Goal: Transaction & Acquisition: Purchase product/service

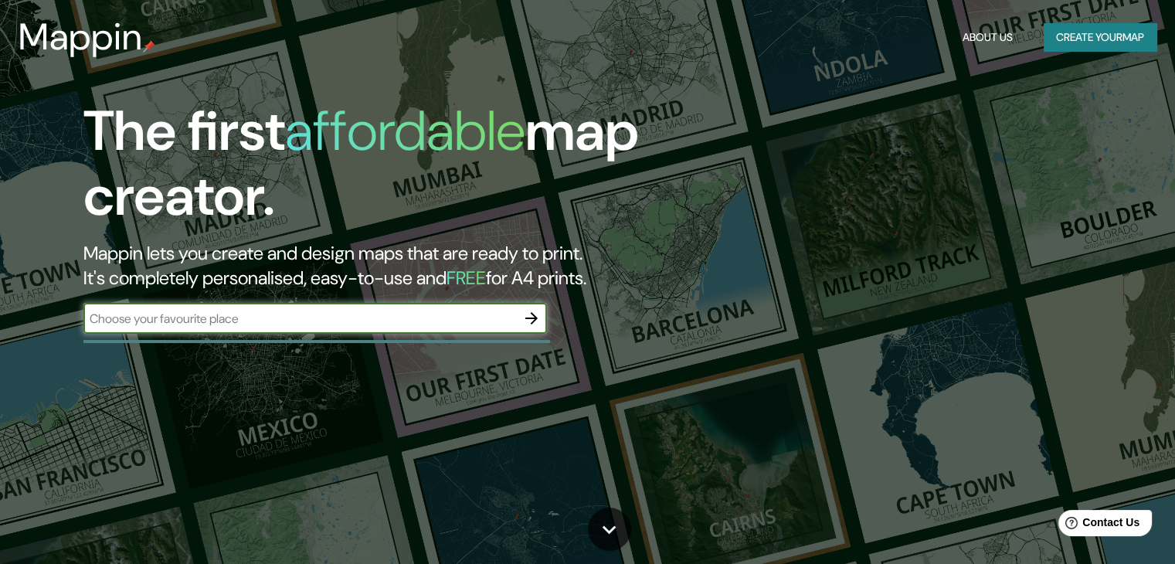
paste input "[GEOGRAPHIC_DATA]"
type input "[GEOGRAPHIC_DATA]"
click at [538, 314] on icon "button" at bounding box center [531, 318] width 19 height 19
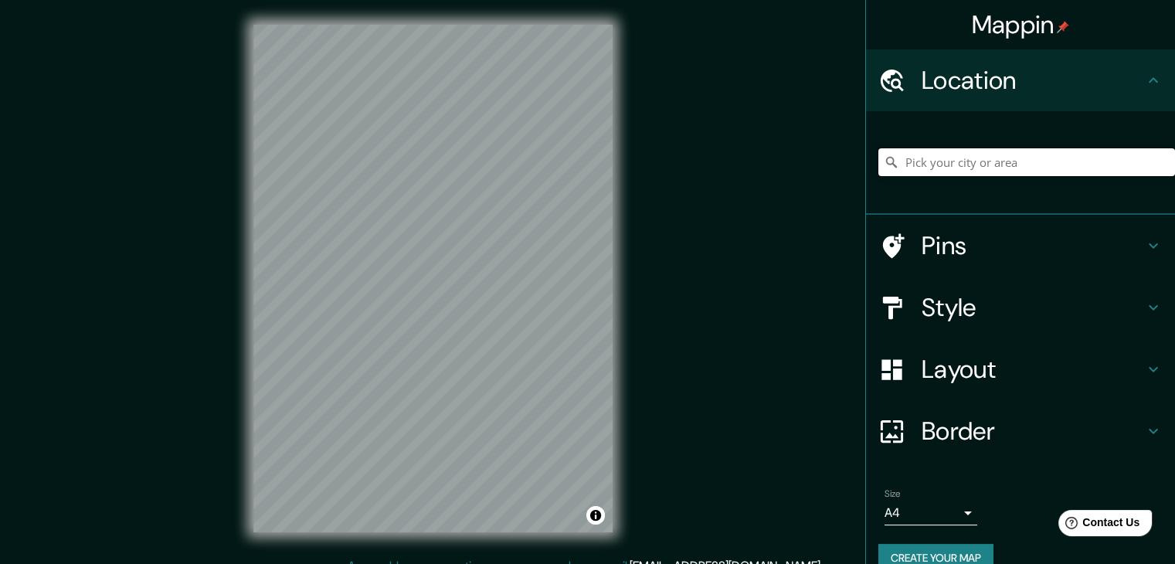
click at [939, 172] on input "Pick your city or area" at bounding box center [1026, 162] width 297 height 28
paste input "[GEOGRAPHIC_DATA]"
type input "Noord, [GEOGRAPHIC_DATA], [GEOGRAPHIC_DATA], [GEOGRAPHIC_DATA]"
click at [1158, 166] on icon "Clear" at bounding box center [1162, 162] width 9 height 9
click at [1047, 167] on input "Pick your city or area" at bounding box center [1026, 162] width 297 height 28
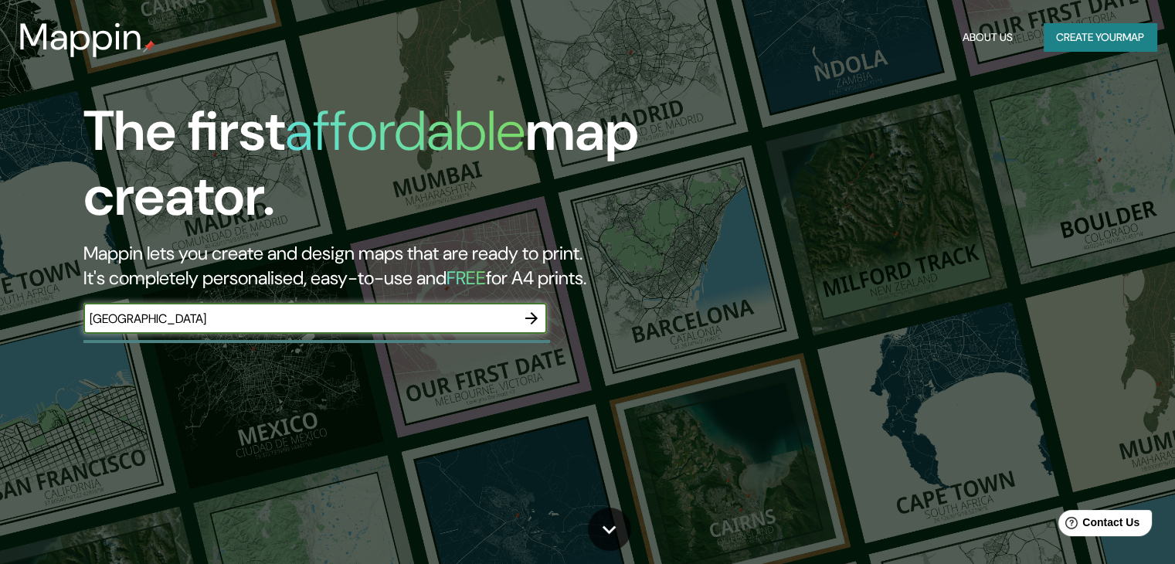
type input "[GEOGRAPHIC_DATA]"
click at [535, 318] on icon "button" at bounding box center [531, 318] width 12 height 12
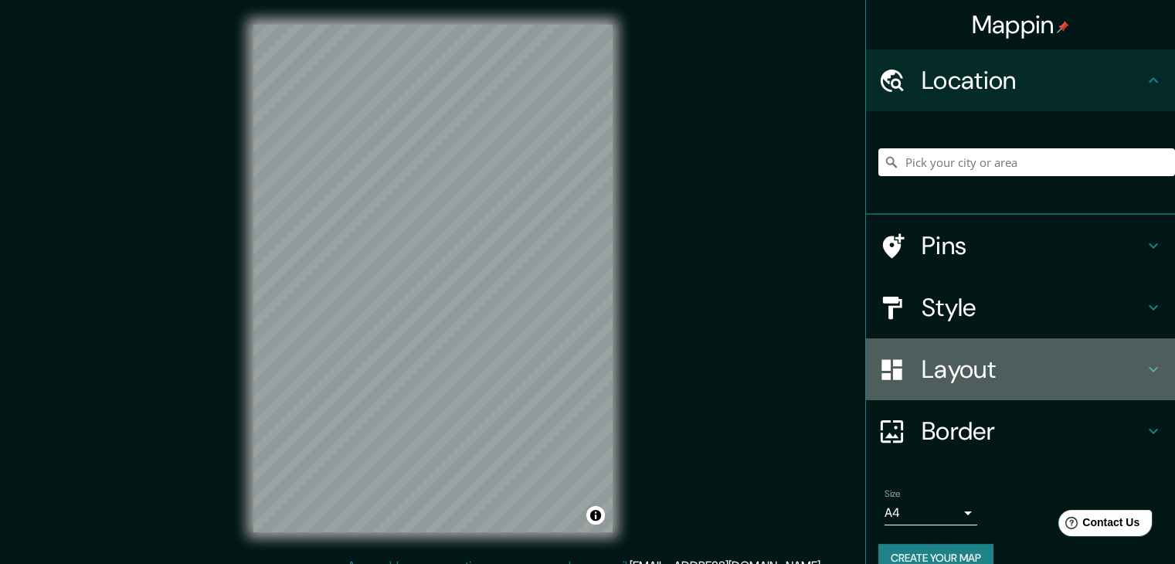
click at [1141, 379] on div "Layout" at bounding box center [1020, 369] width 309 height 62
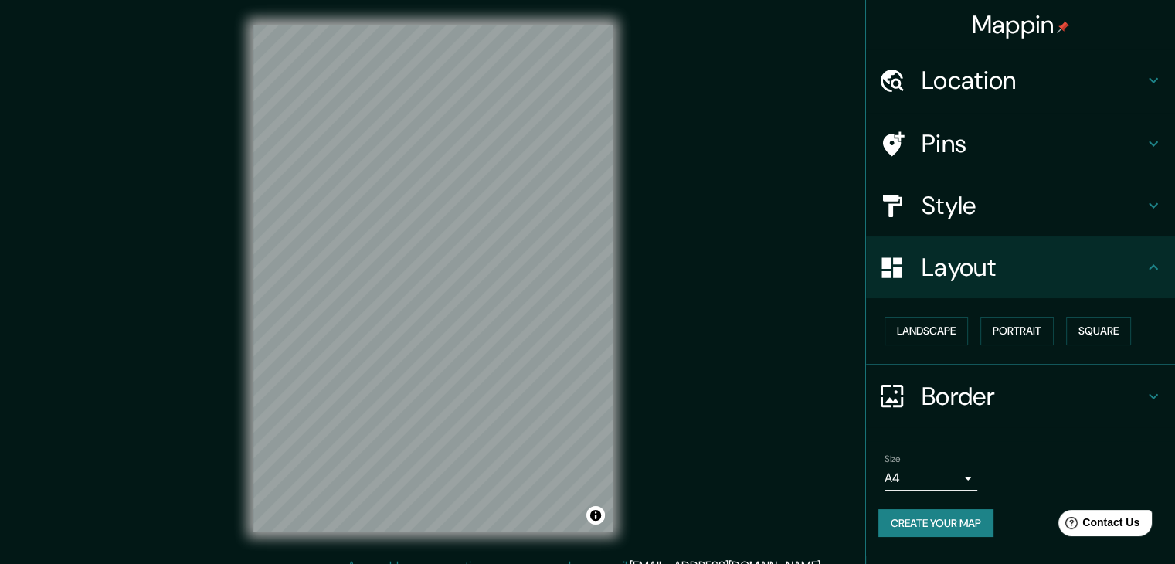
click at [1146, 280] on div "Layout" at bounding box center [1020, 267] width 309 height 62
click at [1142, 395] on h4 "Border" at bounding box center [1033, 396] width 222 height 31
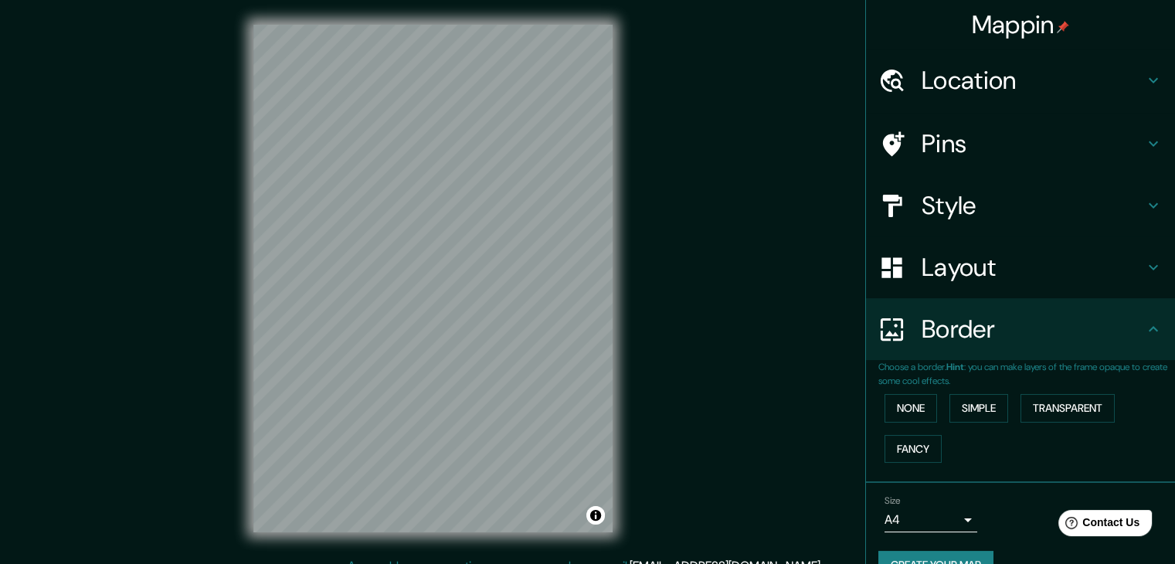
click at [1144, 332] on icon at bounding box center [1153, 329] width 19 height 19
click at [1152, 209] on div "Style" at bounding box center [1020, 206] width 309 height 62
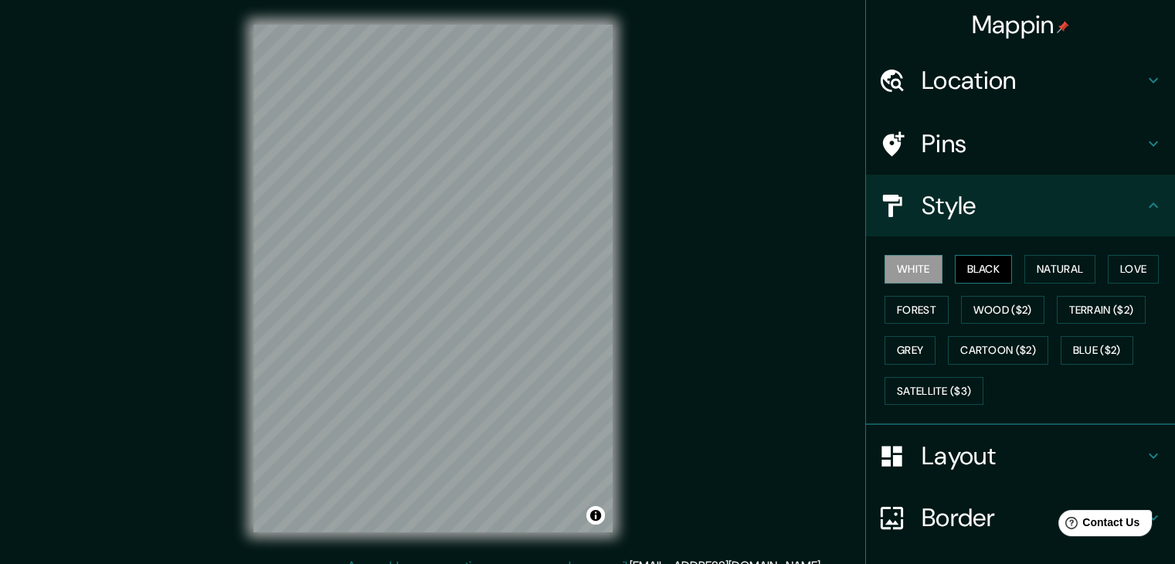
click at [982, 276] on button "Black" at bounding box center [984, 269] width 58 height 29
click at [939, 396] on button "Satellite ($3)" at bounding box center [933, 391] width 99 height 29
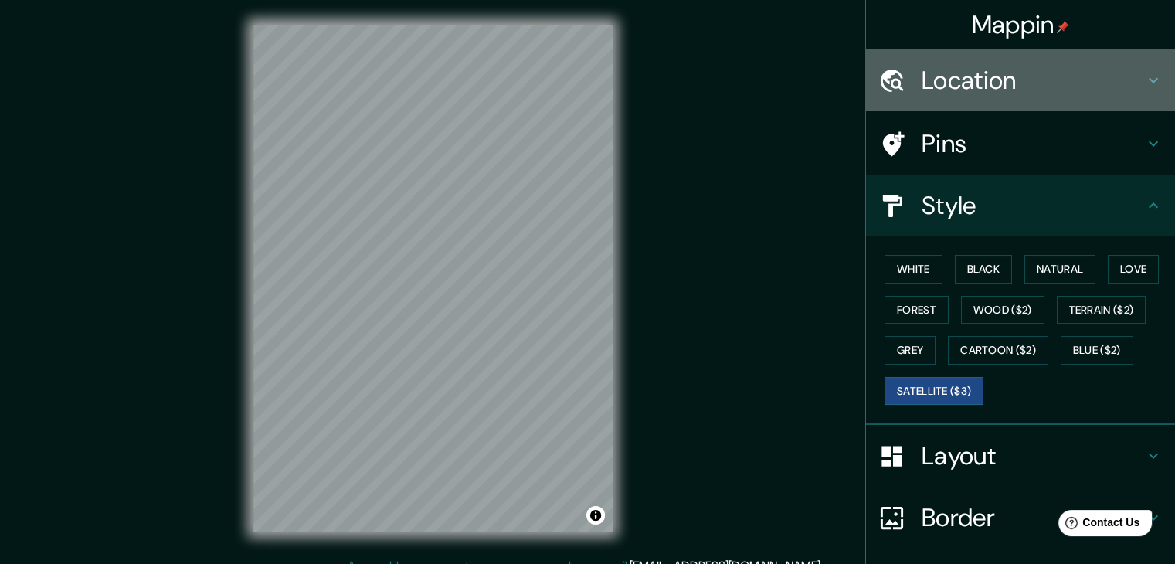
click at [1144, 73] on icon at bounding box center [1153, 80] width 19 height 19
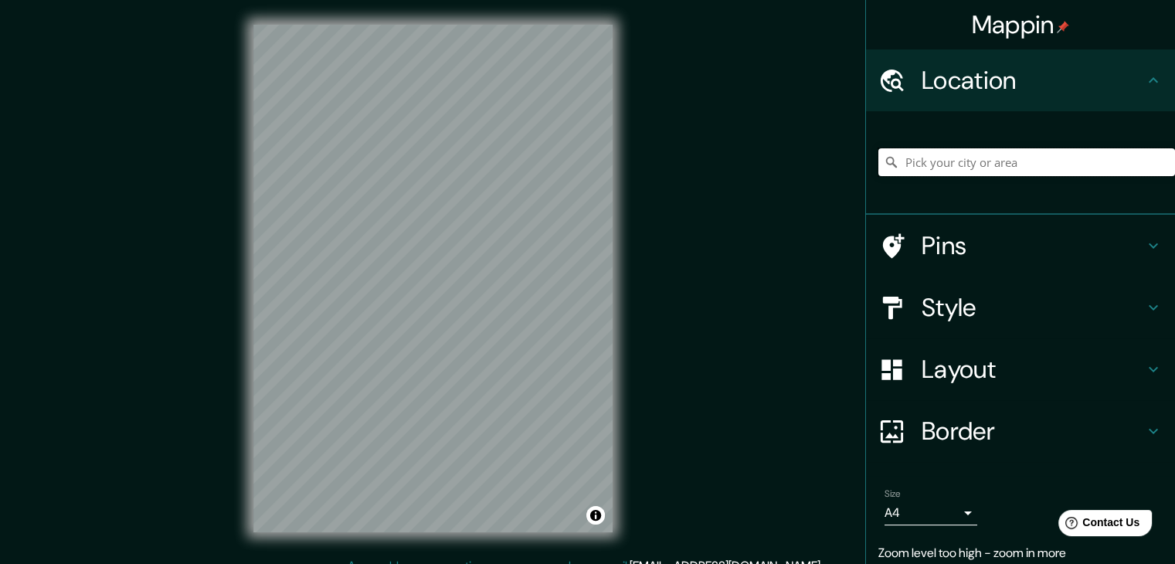
click at [1055, 175] on input "Pick your city or area" at bounding box center [1026, 162] width 297 height 28
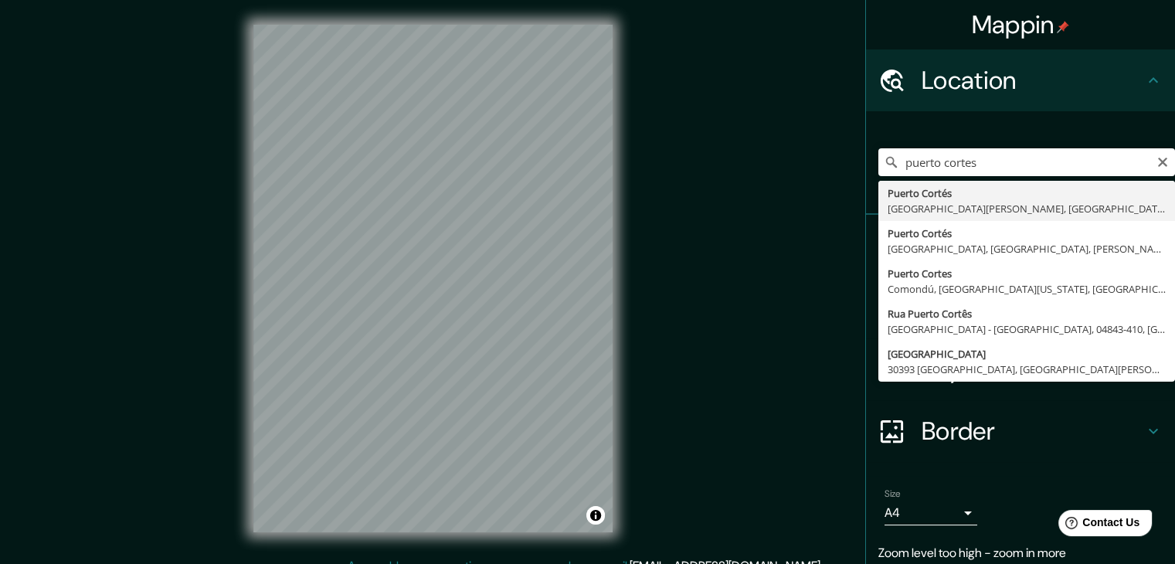
type input "[GEOGRAPHIC_DATA], [GEOGRAPHIC_DATA][PERSON_NAME], [GEOGRAPHIC_DATA]"
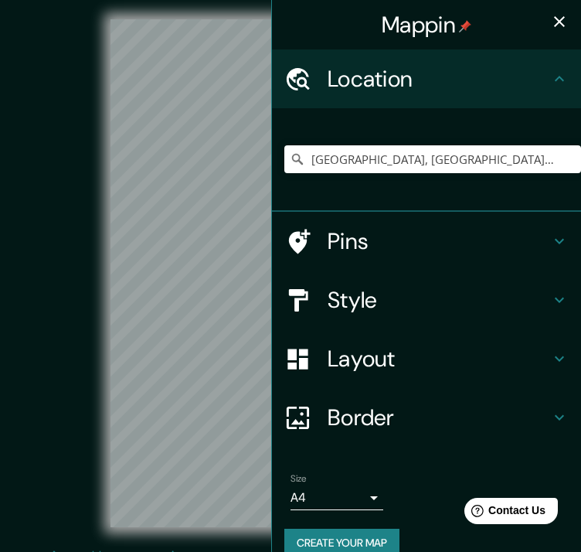
click at [550, 26] on icon "button" at bounding box center [559, 21] width 19 height 19
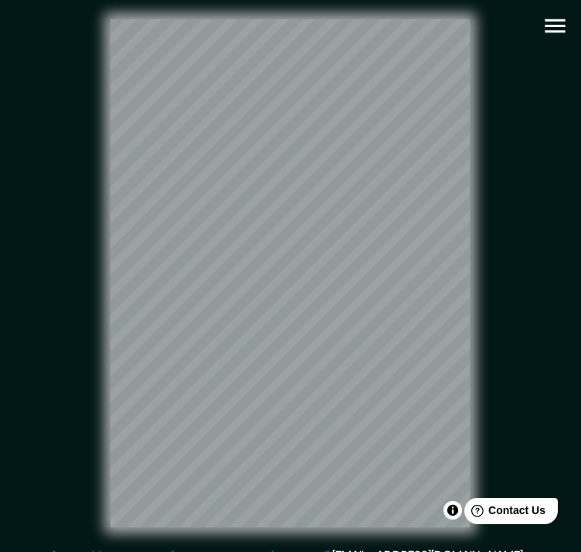
click at [543, 23] on icon "button" at bounding box center [554, 25] width 27 height 27
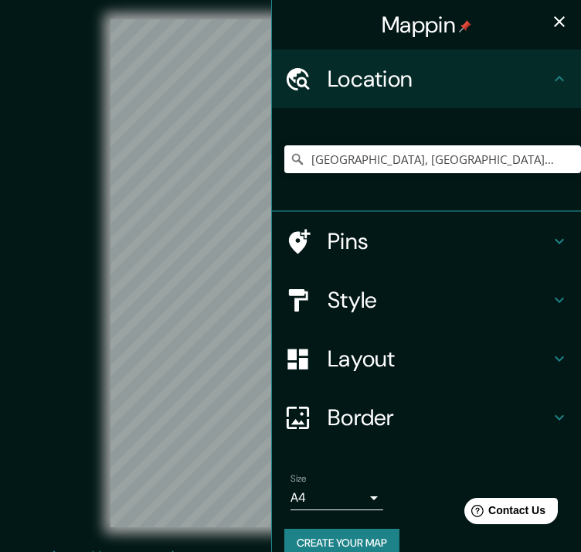
click at [538, 294] on h4 "Style" at bounding box center [439, 300] width 222 height 28
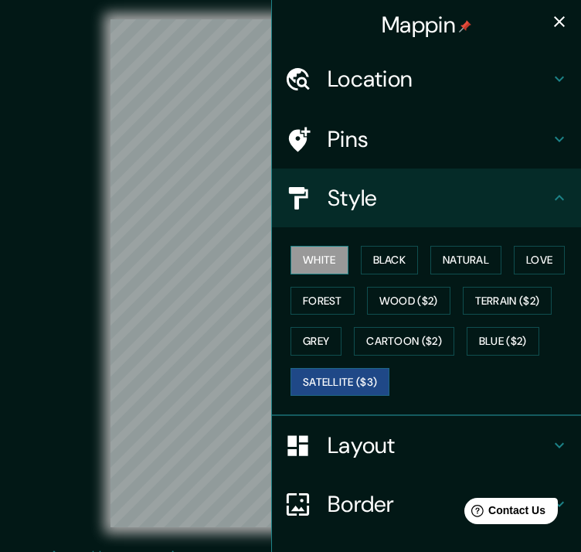
click at [328, 261] on button "White" at bounding box center [319, 260] width 58 height 29
click at [235, 333] on div at bounding box center [236, 327] width 12 height 12
click at [241, 327] on div at bounding box center [242, 320] width 12 height 12
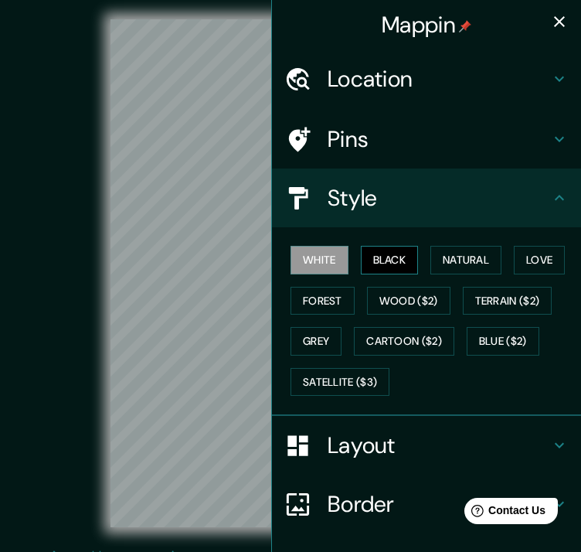
click at [371, 264] on button "Black" at bounding box center [390, 260] width 58 height 29
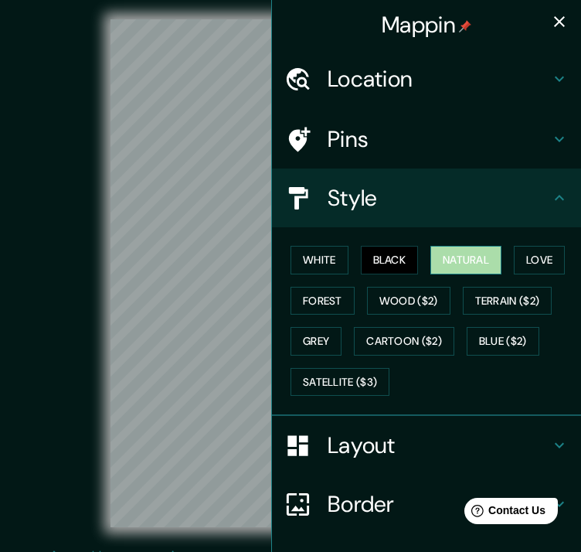
click at [450, 264] on button "Natural" at bounding box center [465, 260] width 71 height 29
click at [246, 365] on div at bounding box center [247, 359] width 12 height 12
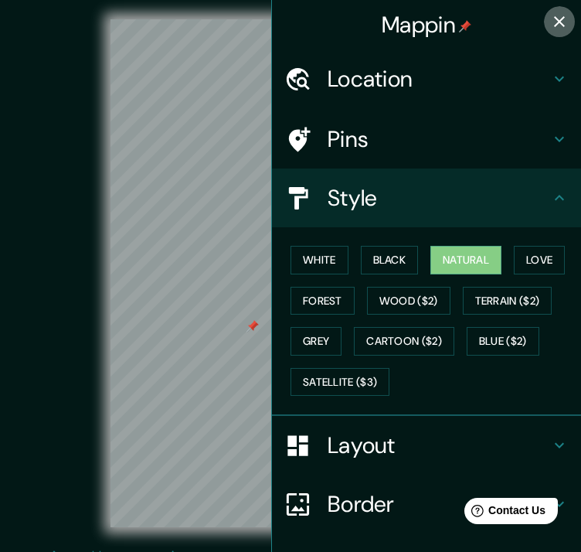
click at [554, 18] on icon "button" at bounding box center [559, 21] width 11 height 11
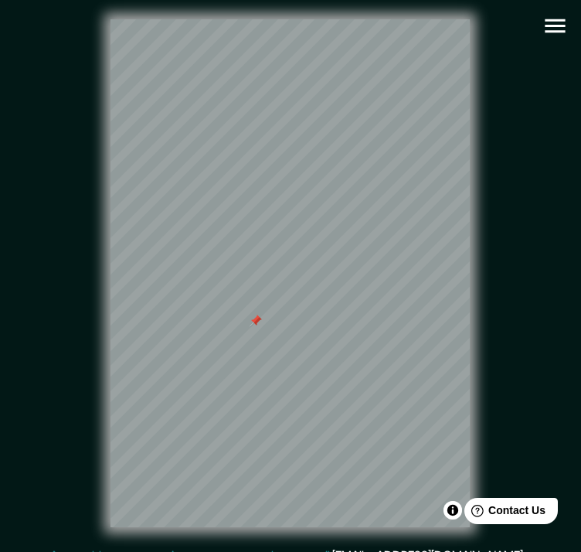
click at [555, 22] on icon "button" at bounding box center [554, 25] width 27 height 27
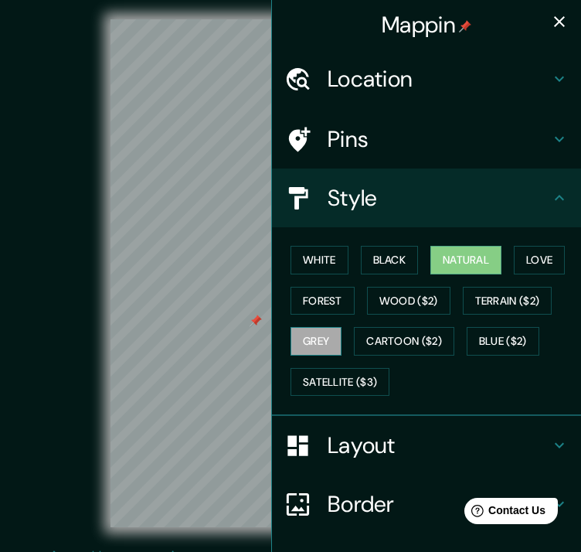
click at [314, 351] on button "Grey" at bounding box center [315, 341] width 51 height 29
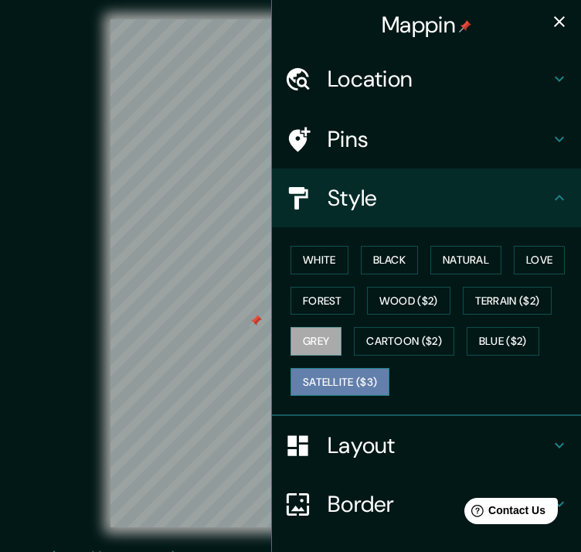
click at [324, 386] on button "Satellite ($3)" at bounding box center [339, 382] width 99 height 29
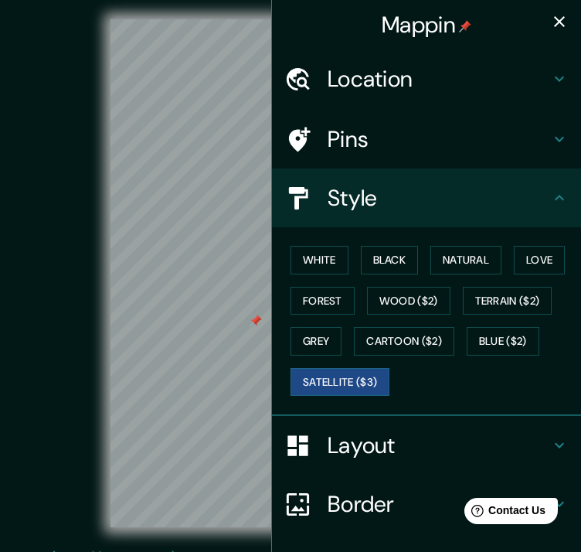
click at [554, 20] on icon "button" at bounding box center [559, 21] width 11 height 11
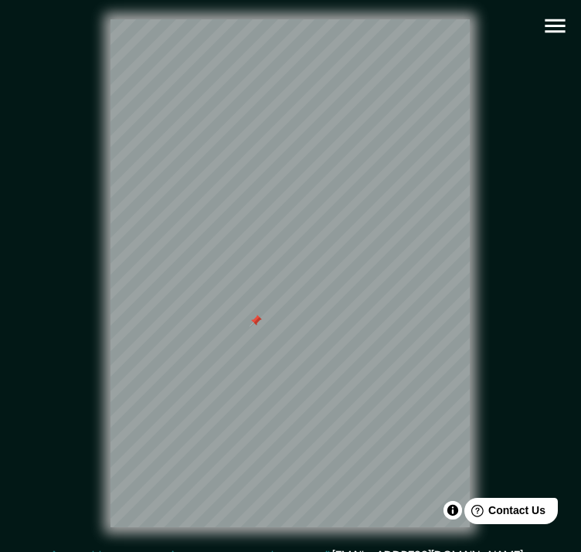
click at [254, 327] on div at bounding box center [255, 320] width 12 height 12
click at [551, 23] on icon "button" at bounding box center [554, 25] width 27 height 27
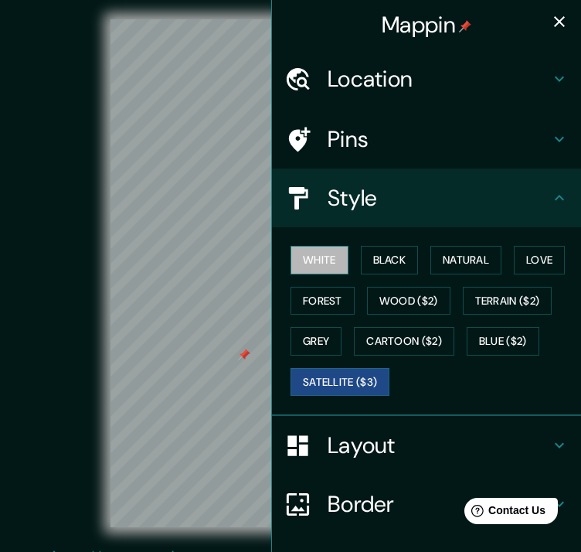
click at [319, 263] on button "White" at bounding box center [319, 260] width 58 height 29
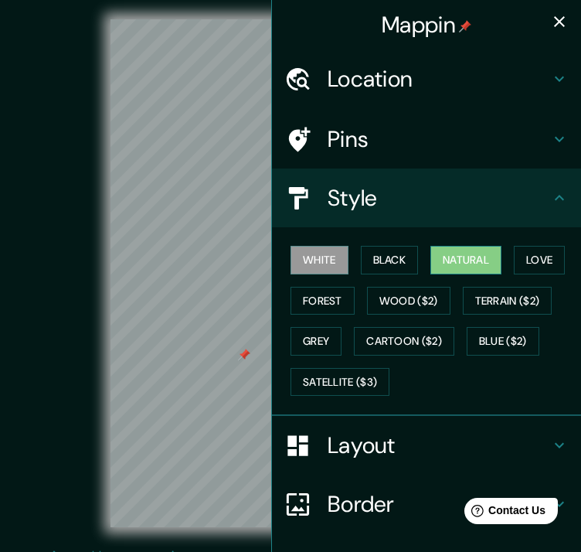
click at [461, 260] on button "Natural" at bounding box center [465, 260] width 71 height 29
click at [497, 253] on div "White Black Natural Love Forest Wood ($2) Terrain ($2) Grey Cartoon ($2) Blue (…" at bounding box center [432, 320] width 297 height 162
click at [514, 256] on button "Love" at bounding box center [539, 260] width 51 height 29
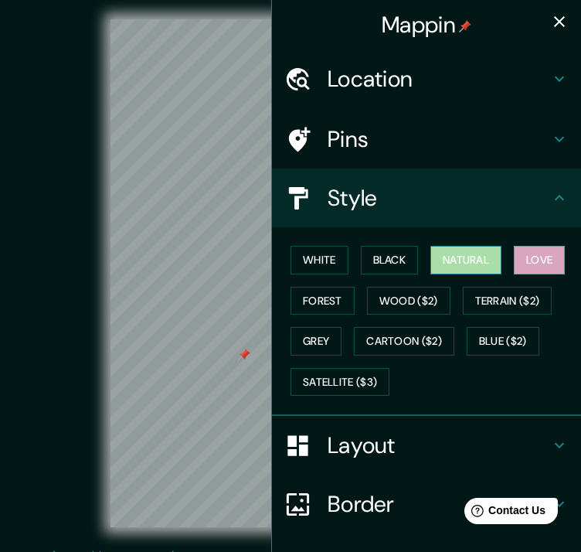
click at [467, 249] on button "Natural" at bounding box center [465, 260] width 71 height 29
click at [516, 246] on button "Love" at bounding box center [539, 260] width 51 height 29
click at [334, 313] on div "White Black Natural Love Forest Wood ($2) Terrain ($2) Grey Cartoon ($2) Blue (…" at bounding box center [432, 320] width 297 height 162
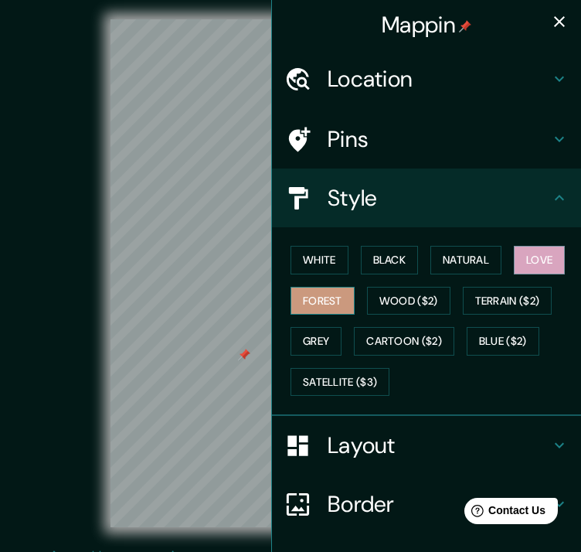
click at [328, 303] on button "Forest" at bounding box center [322, 301] width 64 height 29
click at [318, 331] on button "Grey" at bounding box center [315, 341] width 51 height 29
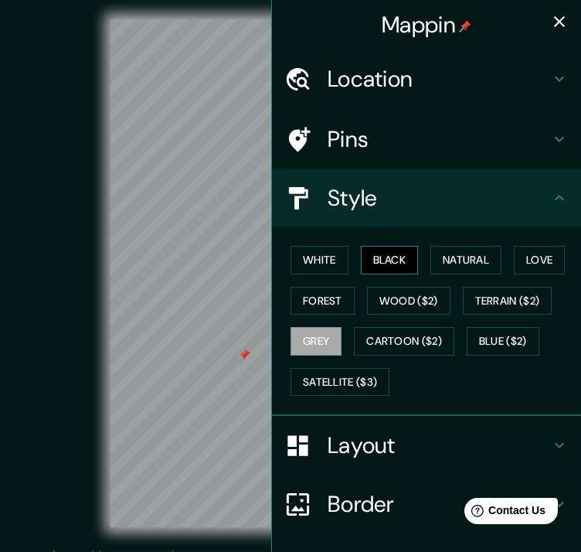
click at [393, 267] on button "Black" at bounding box center [390, 260] width 58 height 29
click at [299, 270] on button "White" at bounding box center [319, 260] width 58 height 29
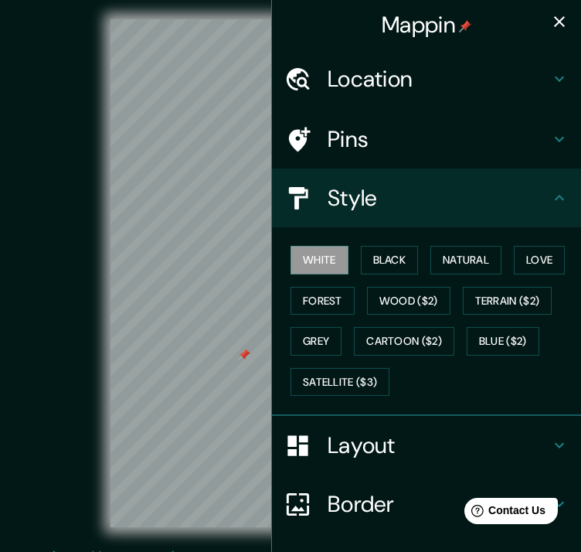
click at [411, 270] on div "White Black Natural Love Forest Wood ($2) Terrain ($2) Grey Cartoon ($2) Blue (…" at bounding box center [432, 320] width 297 height 162
click at [436, 260] on button "Natural" at bounding box center [465, 260] width 71 height 29
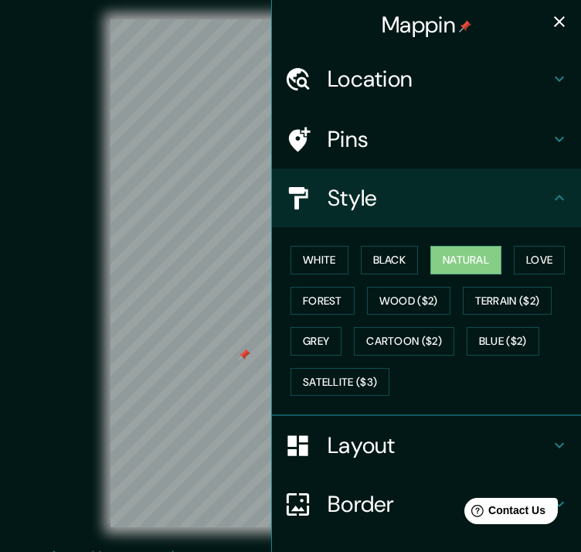
click at [429, 385] on div "White Black Natural Love Forest Wood ($2) Terrain ($2) Grey Cartoon ($2) Blue (…" at bounding box center [432, 320] width 297 height 162
click at [514, 304] on button "Terrain ($2)" at bounding box center [508, 301] width 90 height 29
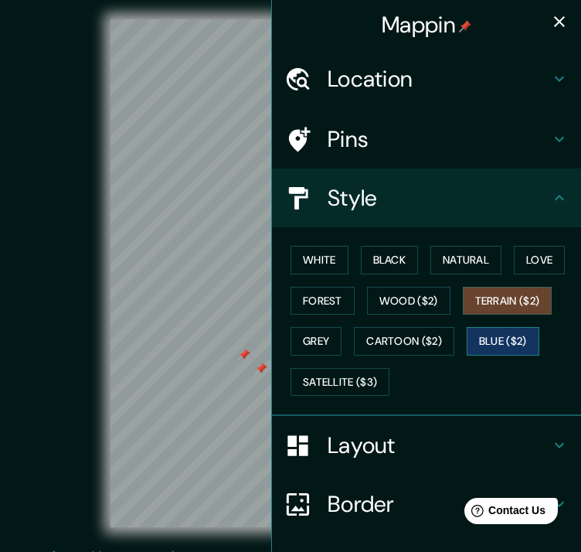
click at [486, 348] on button "Blue ($2)" at bounding box center [503, 341] width 73 height 29
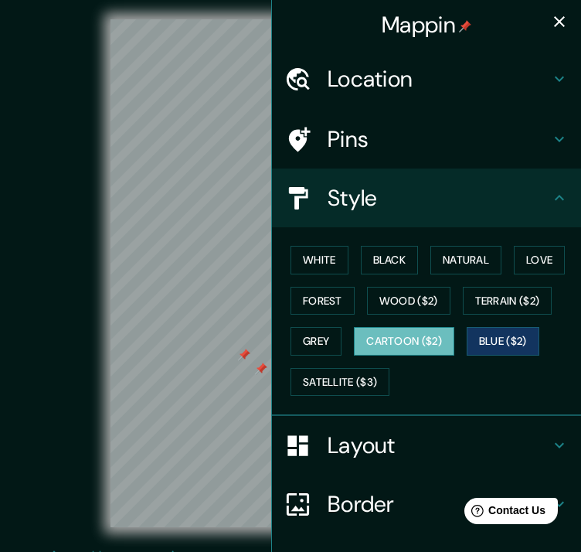
click at [417, 345] on button "Cartoon ($2)" at bounding box center [404, 341] width 100 height 29
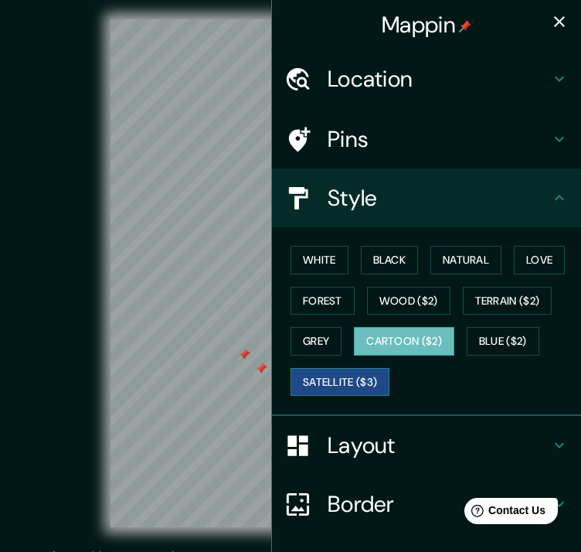
click at [340, 379] on button "Satellite ($3)" at bounding box center [339, 382] width 99 height 29
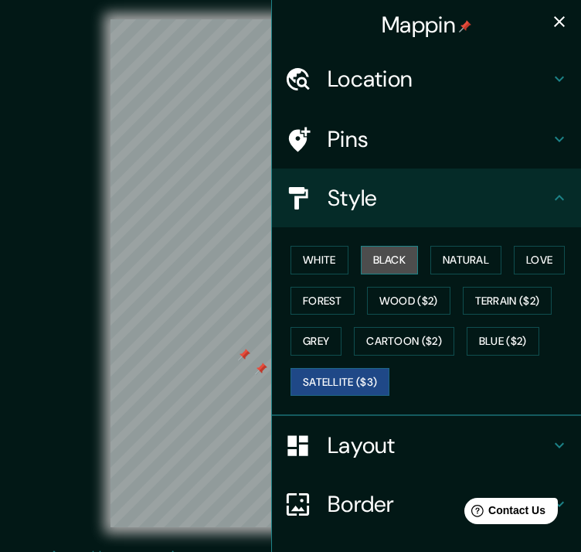
click at [383, 260] on button "Black" at bounding box center [390, 260] width 58 height 29
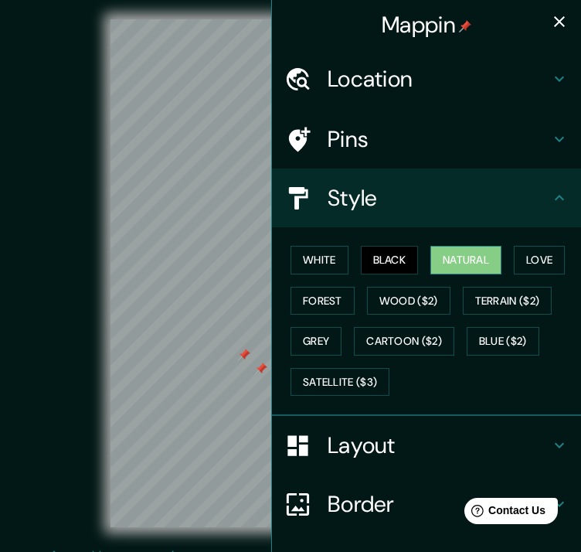
click at [445, 259] on button "Natural" at bounding box center [465, 260] width 71 height 29
click at [550, 22] on icon "button" at bounding box center [559, 21] width 19 height 19
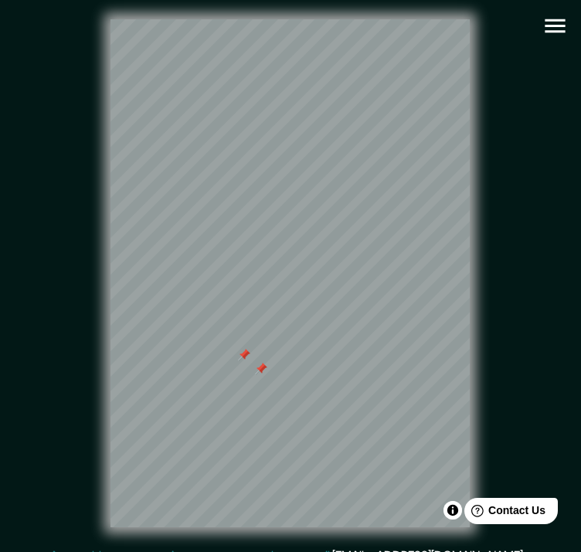
click at [260, 375] on div at bounding box center [261, 368] width 12 height 12
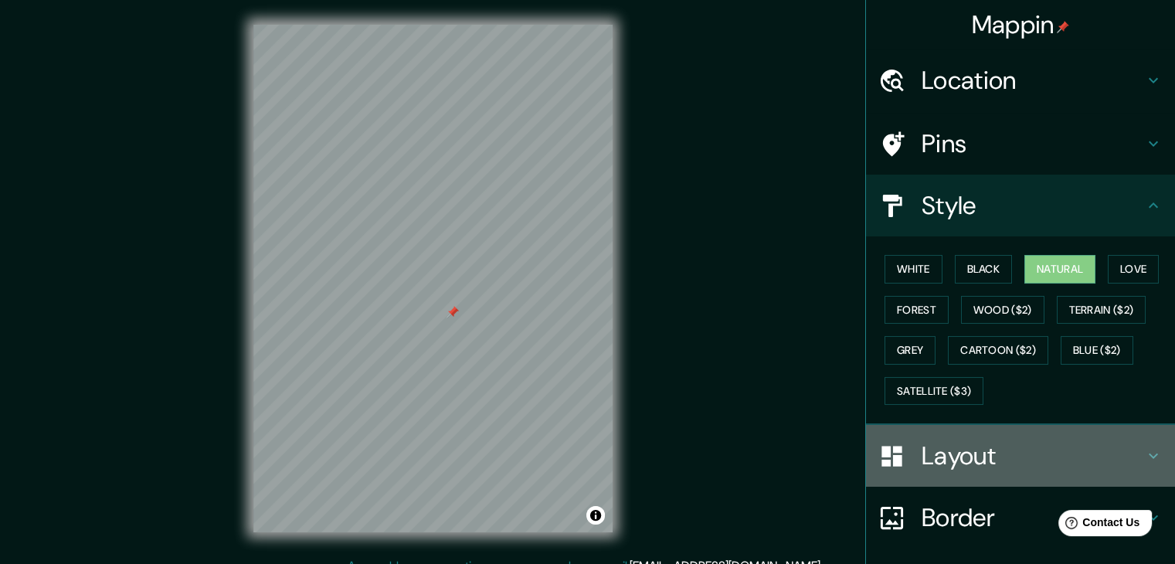
click at [1109, 463] on h4 "Layout" at bounding box center [1033, 455] width 222 height 31
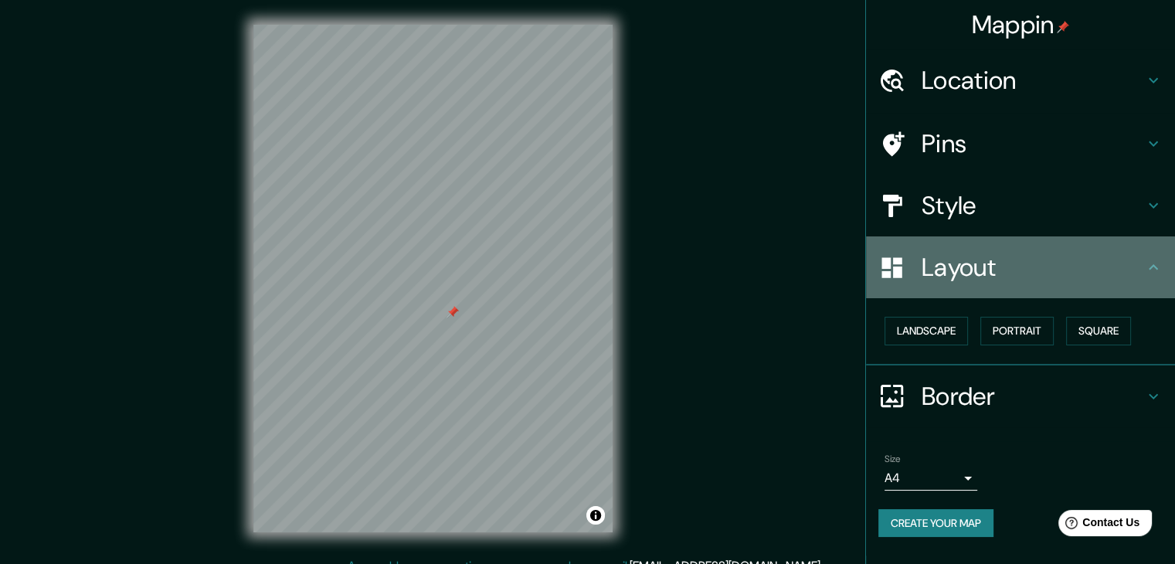
click at [1156, 265] on icon at bounding box center [1153, 267] width 19 height 19
